Goal: Information Seeking & Learning: Learn about a topic

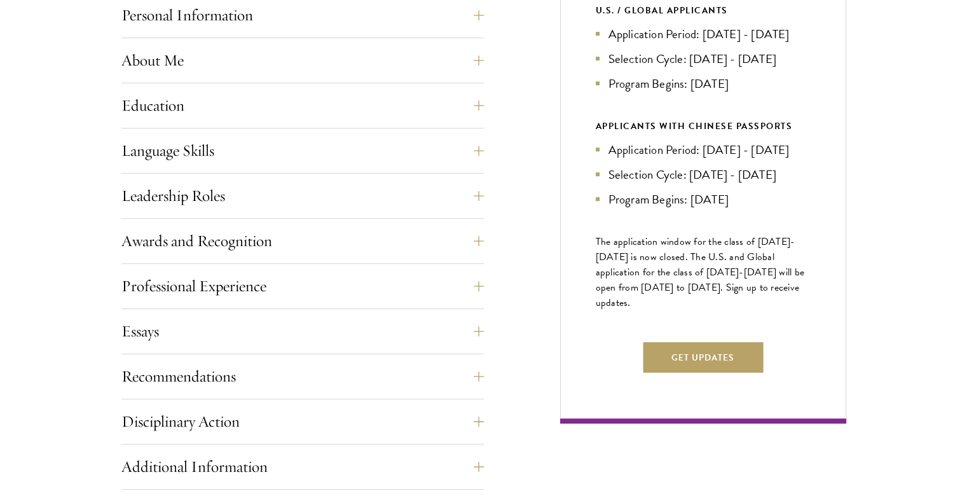
scroll to position [610, 0]
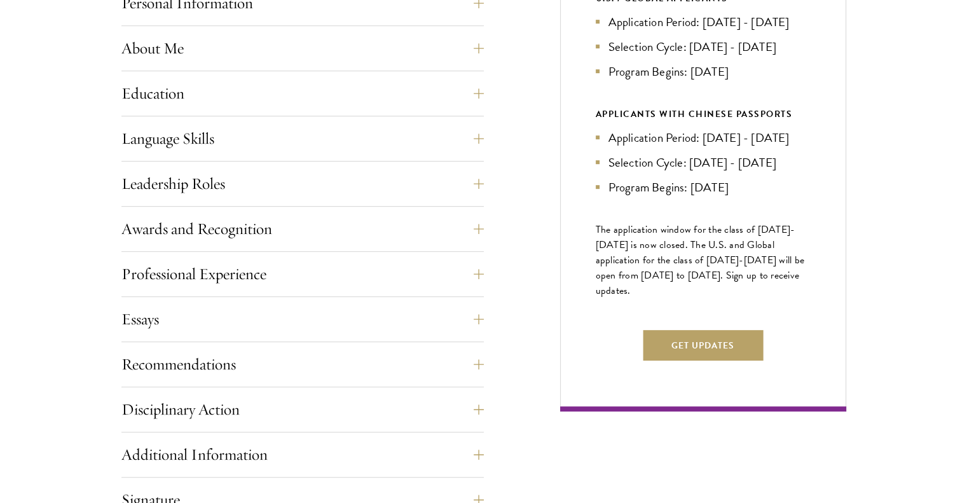
click at [479, 195] on div "Application Home Page The online application form must be completed in English.…" at bounding box center [483, 281] width 725 height 753
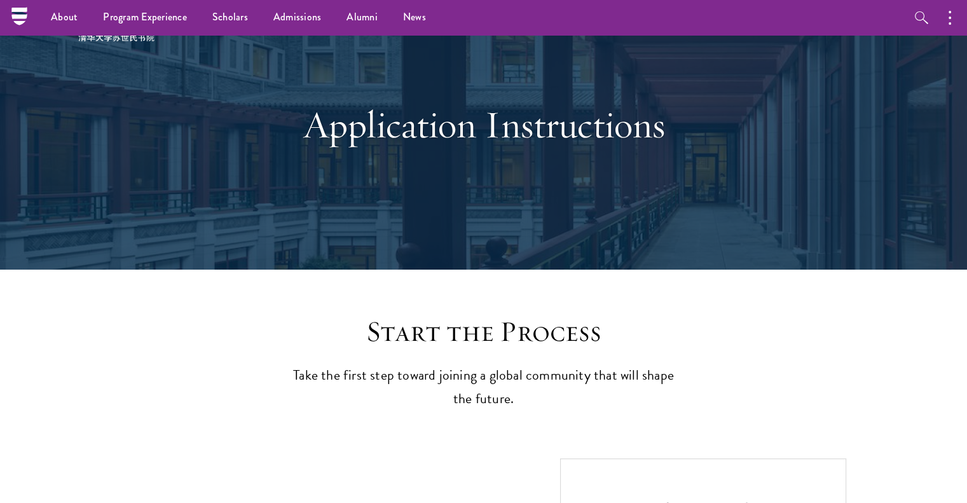
scroll to position [0, 0]
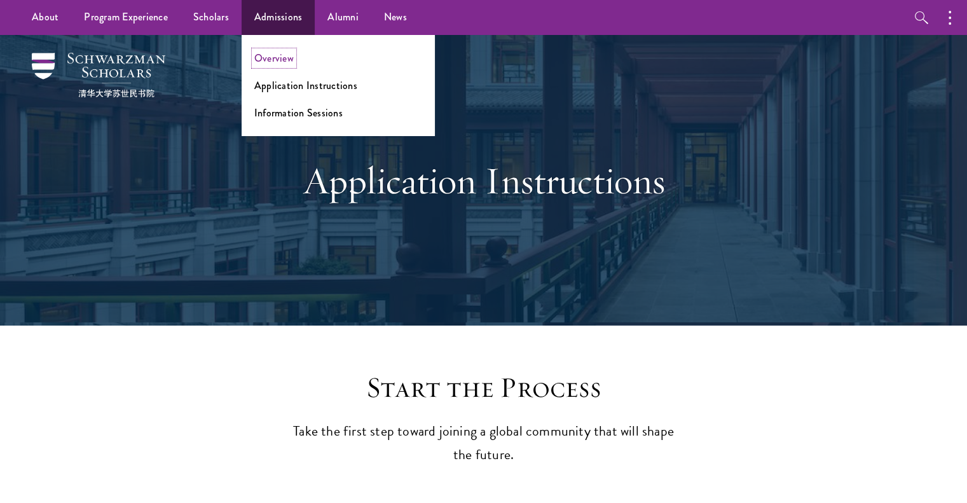
click at [275, 55] on link "Overview" at bounding box center [273, 58] width 39 height 15
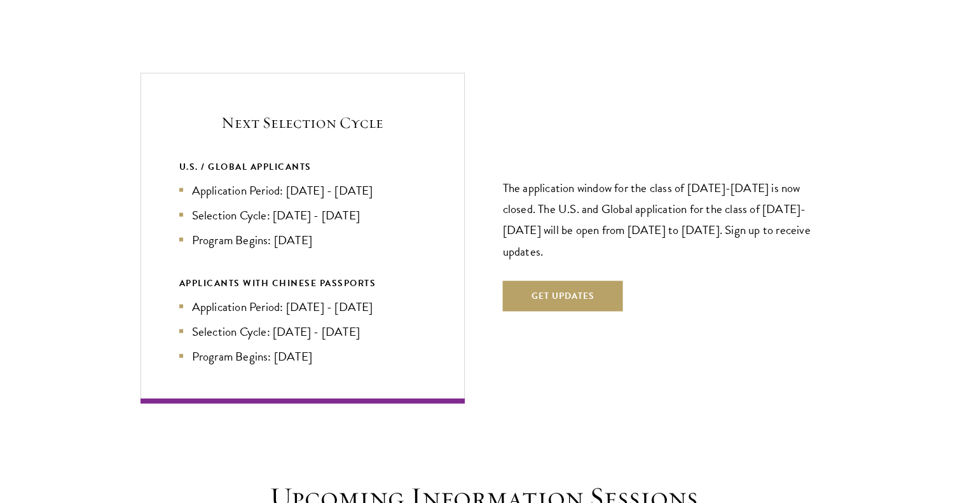
scroll to position [2685, 0]
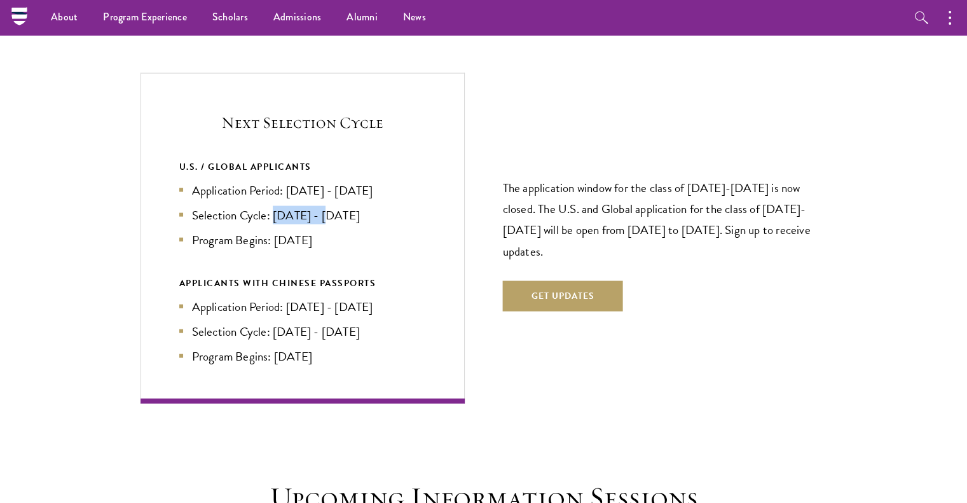
drag, startPoint x: 272, startPoint y: 191, endPoint x: 325, endPoint y: 191, distance: 53.4
click at [325, 206] on li "Selection Cycle: [DATE] - [DATE]" at bounding box center [302, 215] width 247 height 18
drag, startPoint x: 191, startPoint y: 188, endPoint x: 362, endPoint y: 192, distance: 171.1
click at [362, 206] on li "Selection Cycle: [DATE] - [DATE]" at bounding box center [302, 215] width 247 height 18
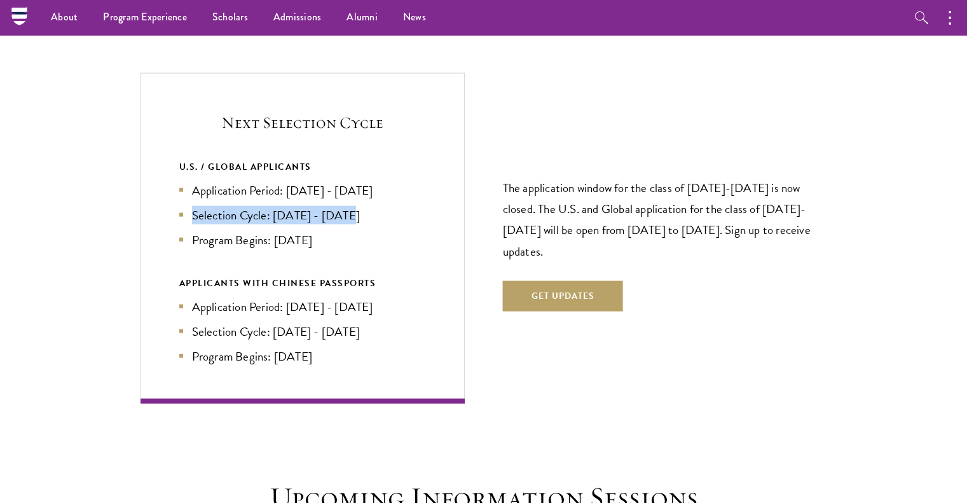
copy li "Selection Cycle: [DATE] - [DATE]"
